Goal: Feedback & Contribution: Submit feedback/report problem

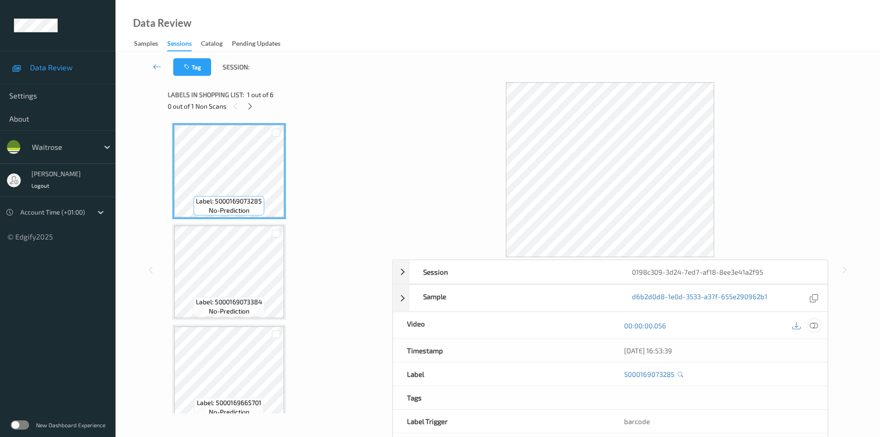
click at [818, 323] on icon at bounding box center [814, 325] width 8 height 8
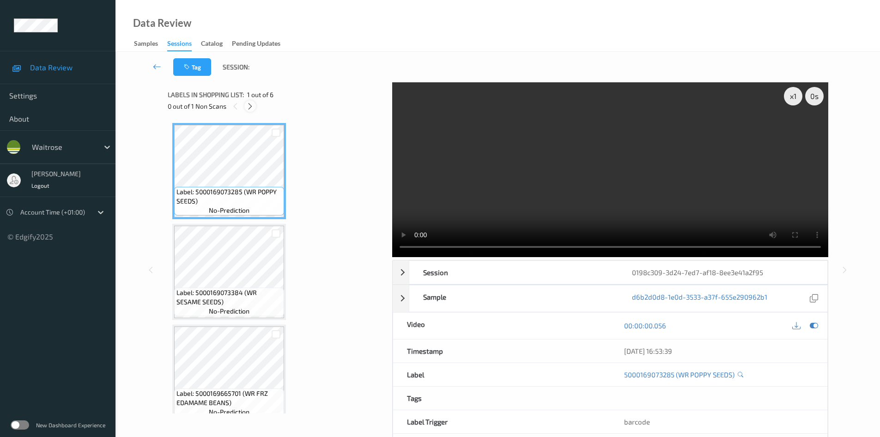
click at [251, 105] on icon at bounding box center [250, 106] width 8 height 8
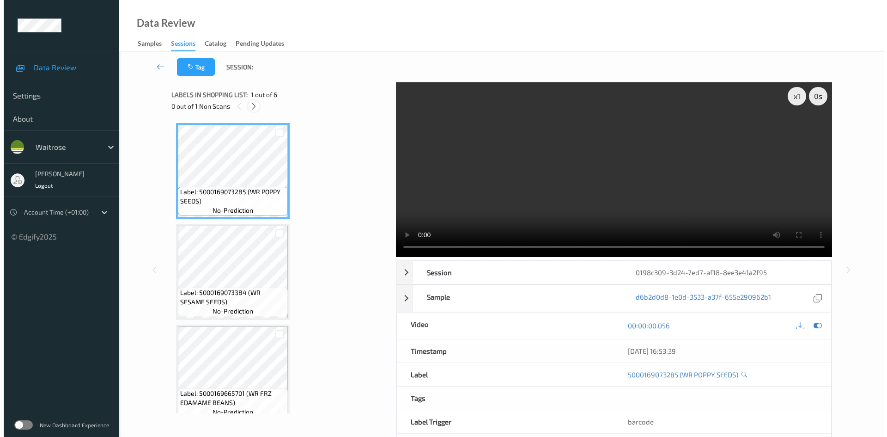
scroll to position [206, 0]
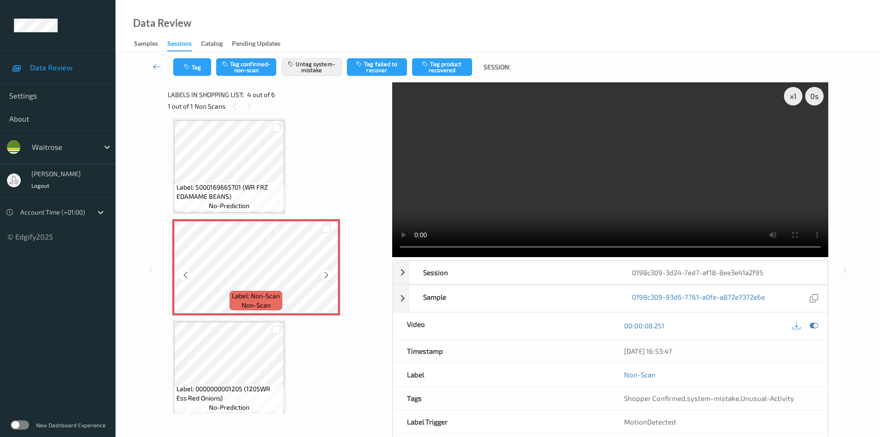
click at [326, 280] on div at bounding box center [327, 275] width 12 height 12
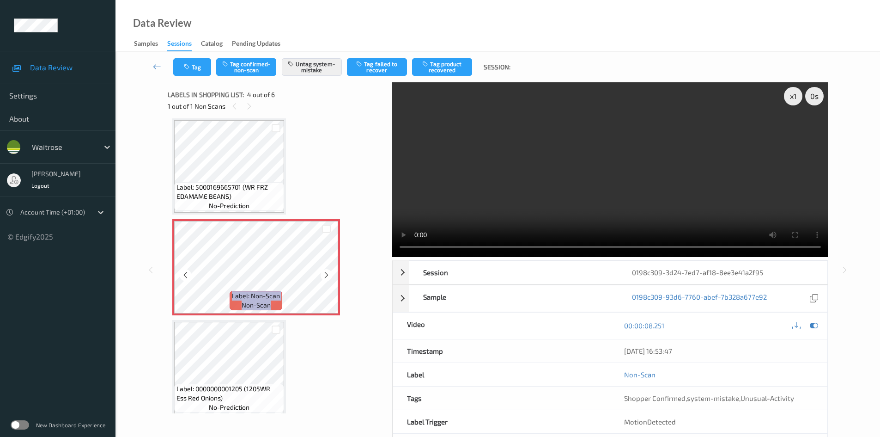
click at [326, 280] on div at bounding box center [327, 275] width 12 height 12
click at [327, 275] on icon at bounding box center [327, 275] width 8 height 8
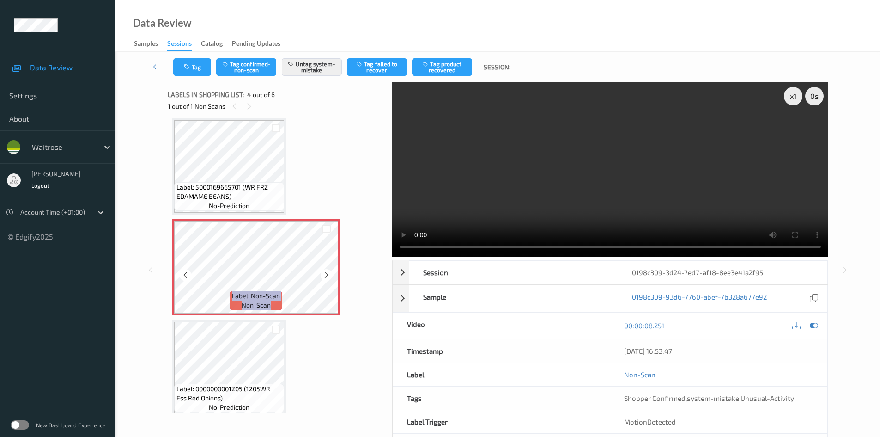
click at [327, 275] on icon at bounding box center [327, 275] width 8 height 8
click at [201, 71] on button "Tag" at bounding box center [192, 67] width 38 height 18
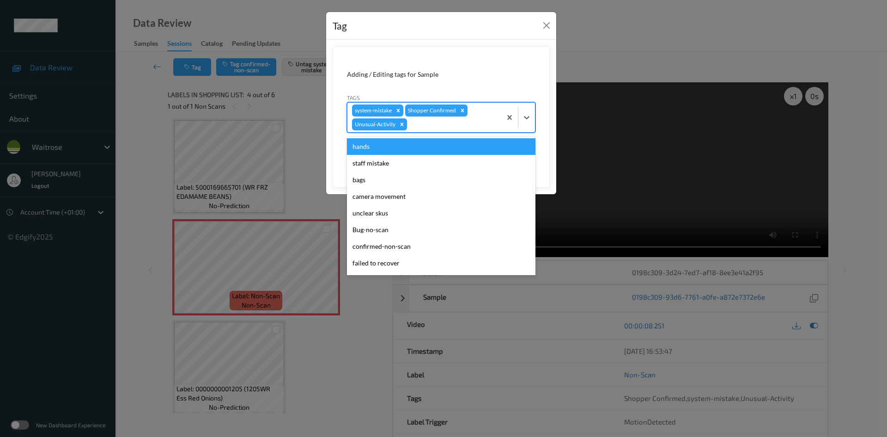
click at [428, 132] on div "system-mistake Shopper Confirmed Unusual-Activity" at bounding box center [441, 117] width 189 height 30
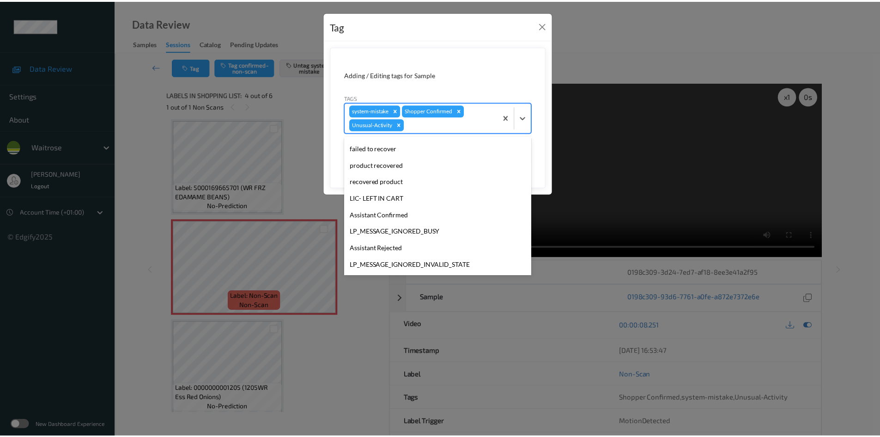
scroll to position [139, 0]
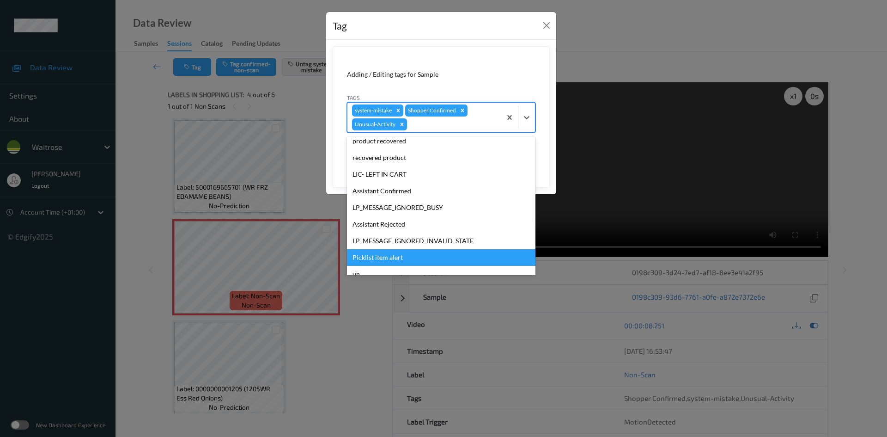
click at [416, 255] on div "Picklist item alert" at bounding box center [441, 257] width 189 height 17
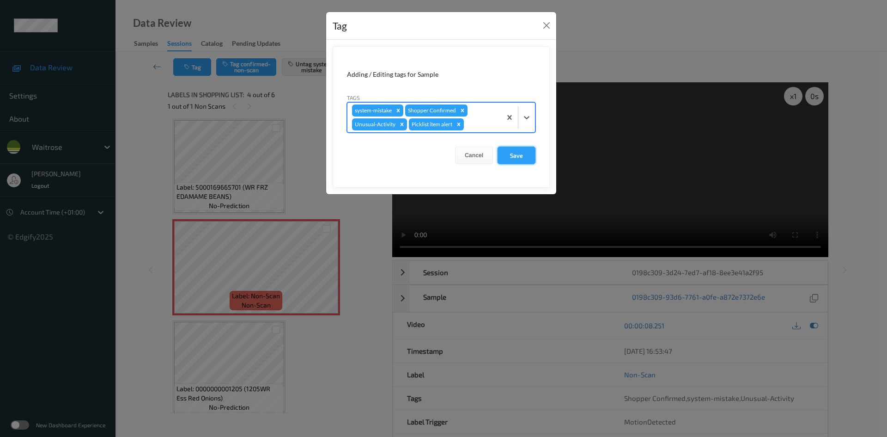
click at [520, 158] on button "Save" at bounding box center [517, 155] width 38 height 18
